Goal: Find specific fact: Find specific fact

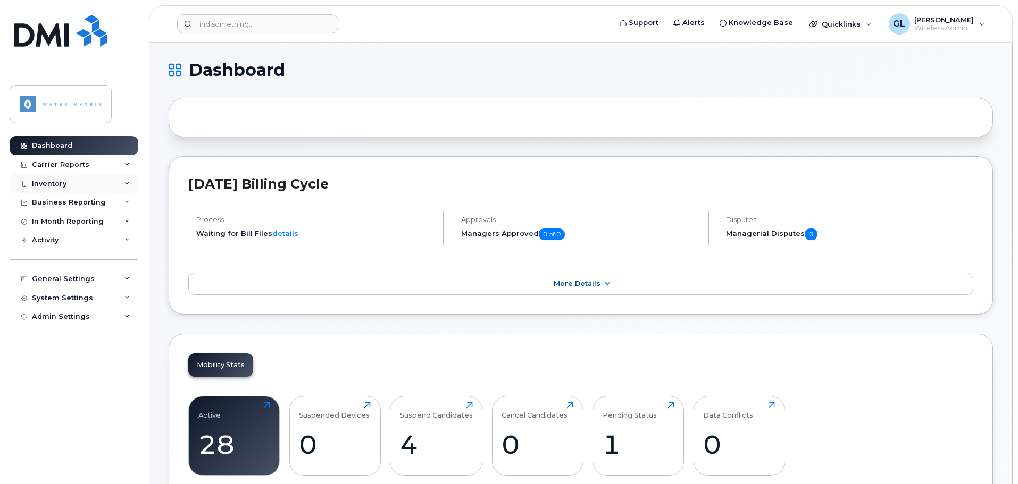
click at [64, 182] on div "Inventory" at bounding box center [49, 184] width 35 height 9
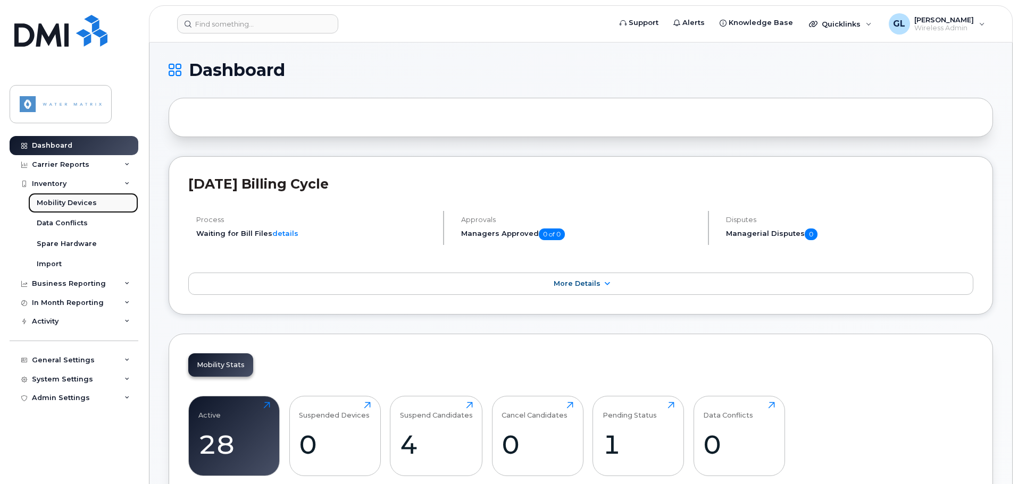
click at [64, 202] on div "Mobility Devices" at bounding box center [67, 203] width 60 height 10
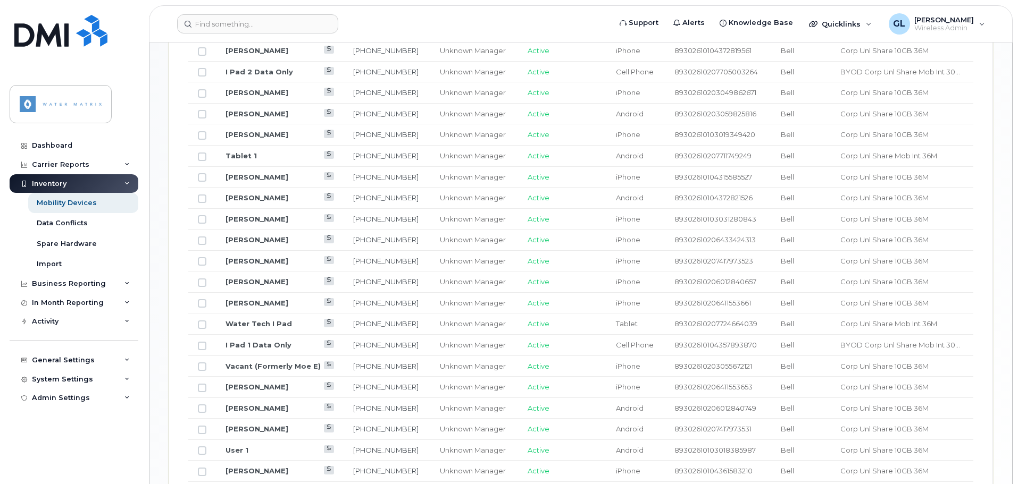
scroll to position [550, 0]
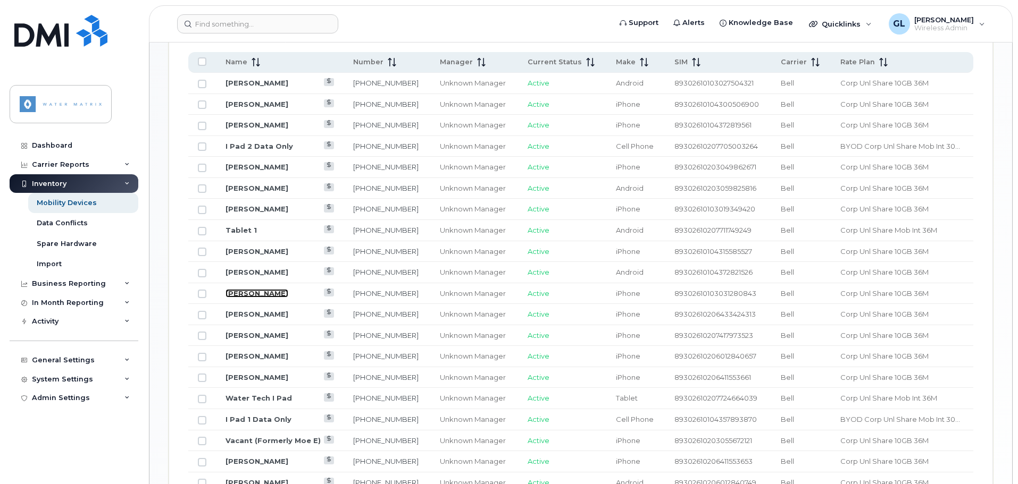
click at [253, 289] on link "[PERSON_NAME]" at bounding box center [256, 293] width 63 height 9
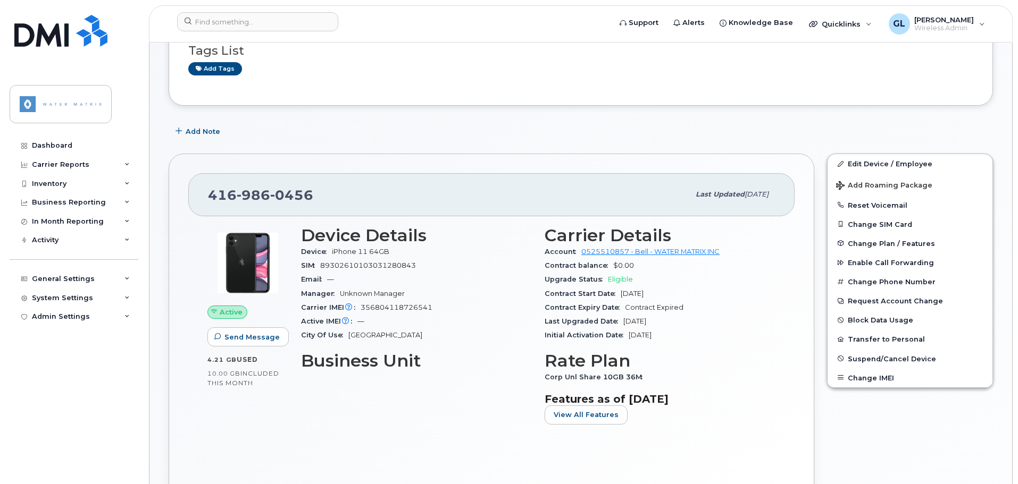
scroll to position [106, 0]
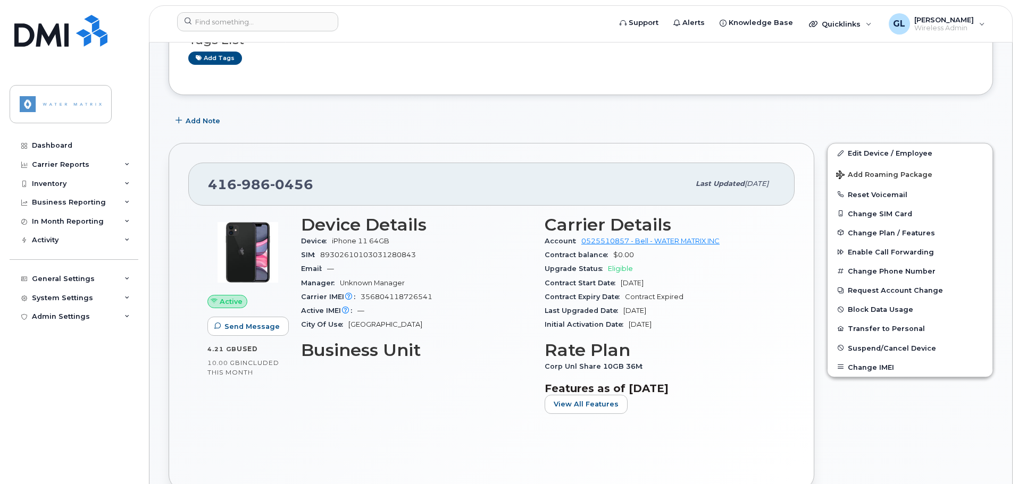
click at [391, 298] on span "356804118726541" at bounding box center [397, 297] width 72 height 8
copy span "356804118726541"
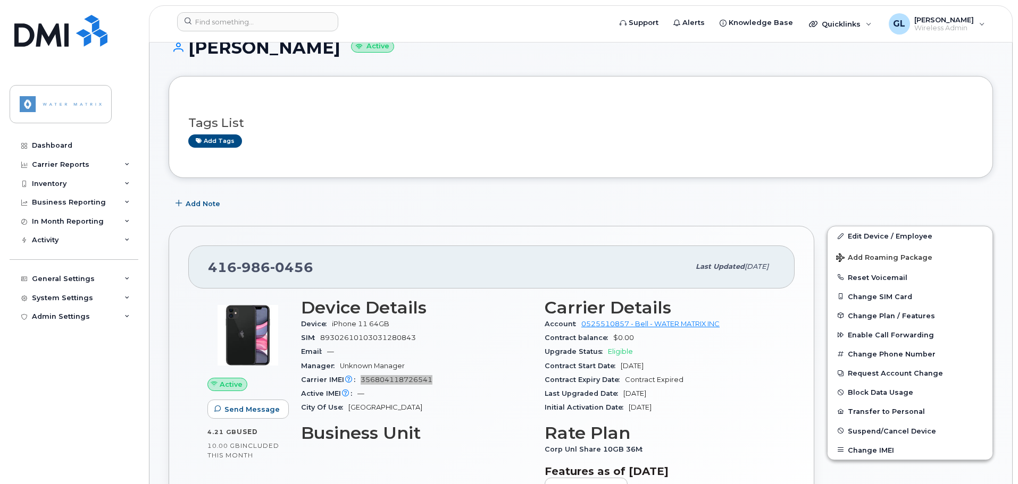
scroll to position [0, 0]
